Goal: Task Accomplishment & Management: Complete application form

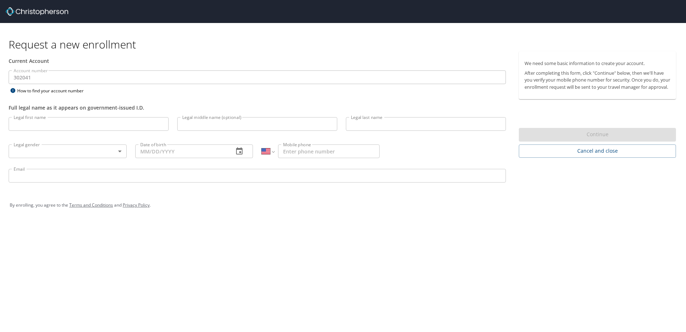
select select "US"
click at [35, 126] on input "Legal first name" at bounding box center [89, 124] width 160 height 14
type input "[PERSON_NAME]"
click at [87, 154] on body "Request a new enrollment Current Account Account number 302041 Account number H…" at bounding box center [343, 166] width 686 height 332
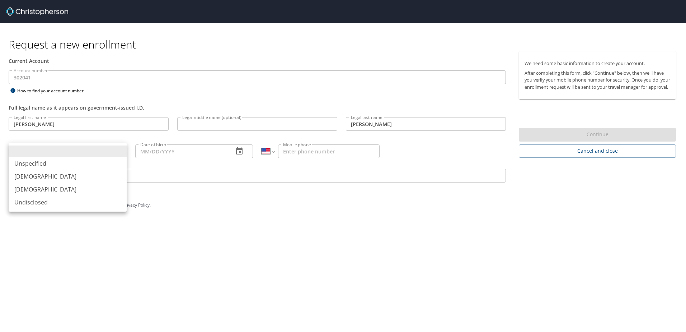
click at [34, 193] on li "[DEMOGRAPHIC_DATA]" at bounding box center [68, 189] width 118 height 13
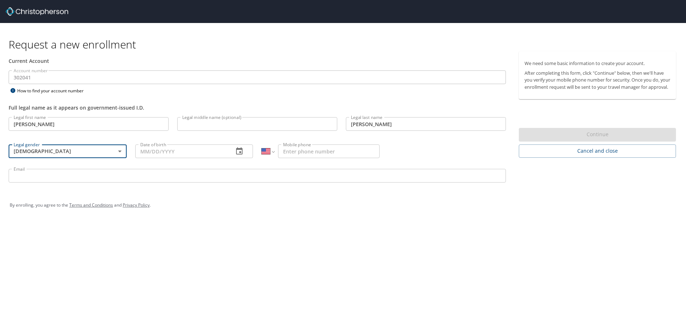
type input "[DEMOGRAPHIC_DATA]"
type input "[DATE]"
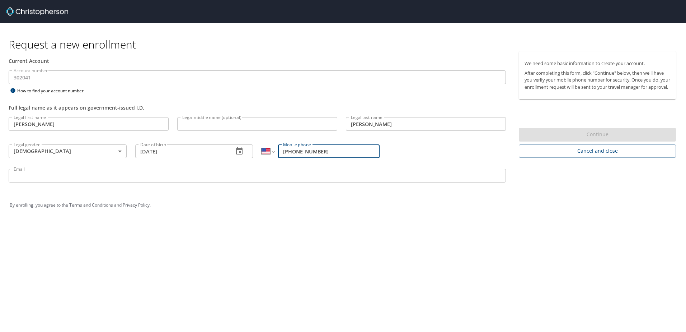
type input "[PHONE_NUMBER]"
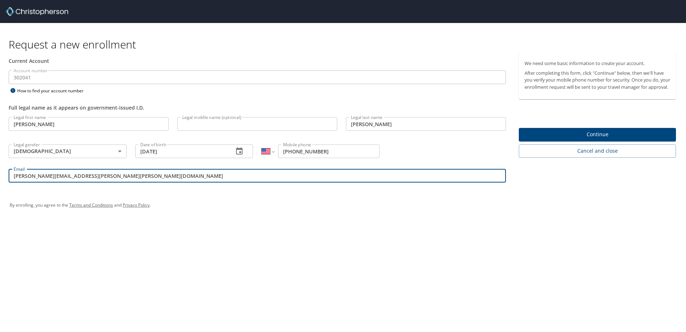
type input "[PERSON_NAME][EMAIL_ADDRESS][PERSON_NAME][PERSON_NAME][DOMAIN_NAME]"
click at [158, 231] on div "Request a new enrollment Current Account Account number 302041 Account number H…" at bounding box center [343, 166] width 686 height 332
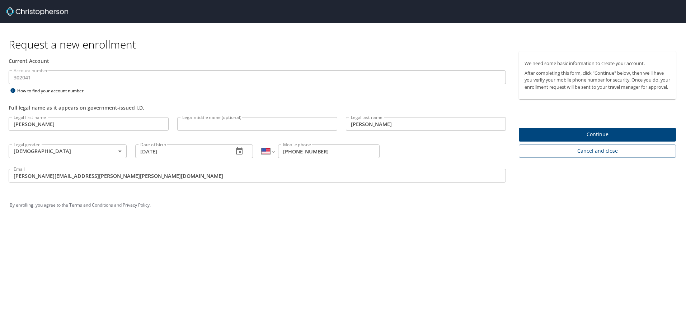
click at [585, 139] on span "Continue" at bounding box center [598, 134] width 146 height 9
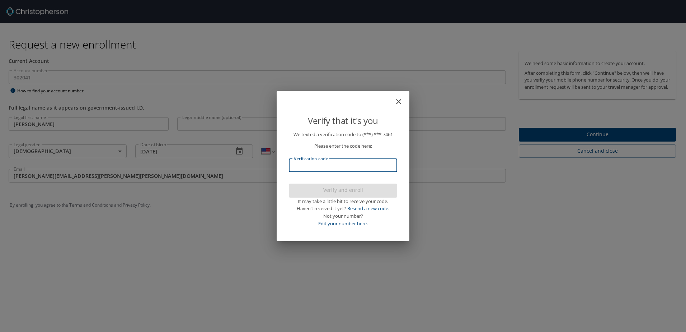
click at [340, 165] on input "Verification code" at bounding box center [343, 165] width 108 height 14
type input "742000"
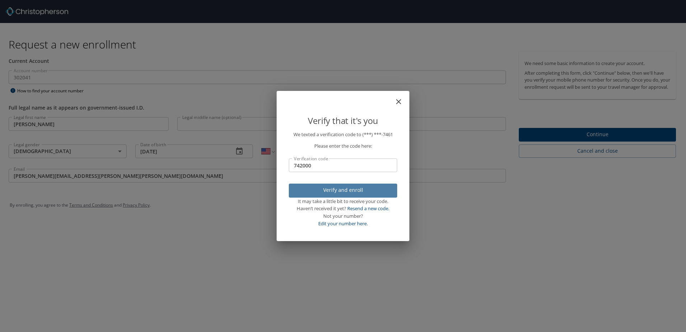
click at [344, 186] on span "Verify and enroll" at bounding box center [343, 190] width 97 height 9
